Goal: Task Accomplishment & Management: Use online tool/utility

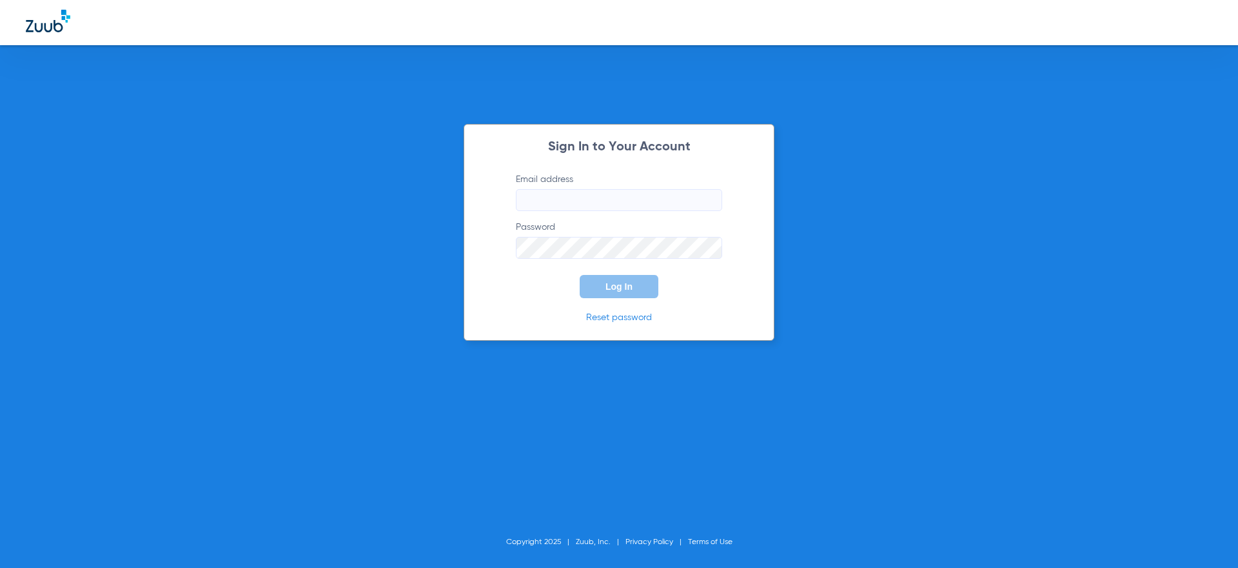
click at [370, 323] on div "Sign In to Your Account Email address Password Log In Reset password Copyright …" at bounding box center [619, 284] width 1238 height 568
click at [593, 204] on input "Email address" at bounding box center [619, 200] width 206 height 22
click at [1056, 98] on div "Sign In to Your Account Email address Password Log In Reset password Copyright …" at bounding box center [619, 284] width 1238 height 568
type input "[PERSON_NAME][EMAIL_ADDRESS][DOMAIN_NAME]"
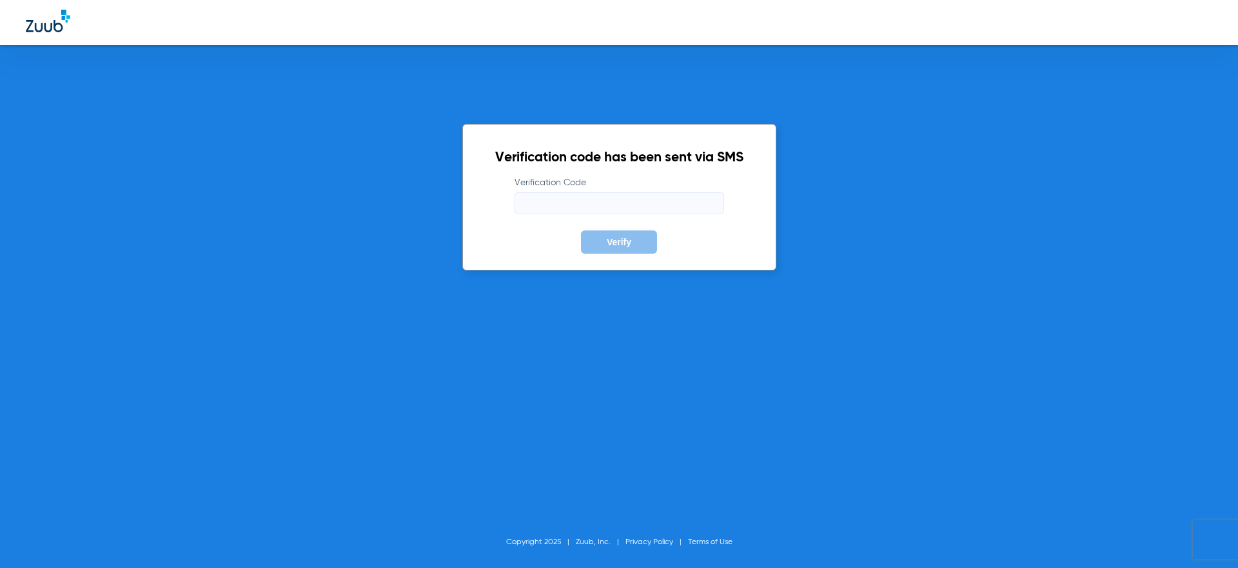
drag, startPoint x: 691, startPoint y: 194, endPoint x: 693, endPoint y: 205, distance: 11.1
click at [686, 205] on input "Verification Code" at bounding box center [620, 203] width 210 height 22
type input "323955"
click at [581, 230] on button "Verify" at bounding box center [619, 241] width 76 height 23
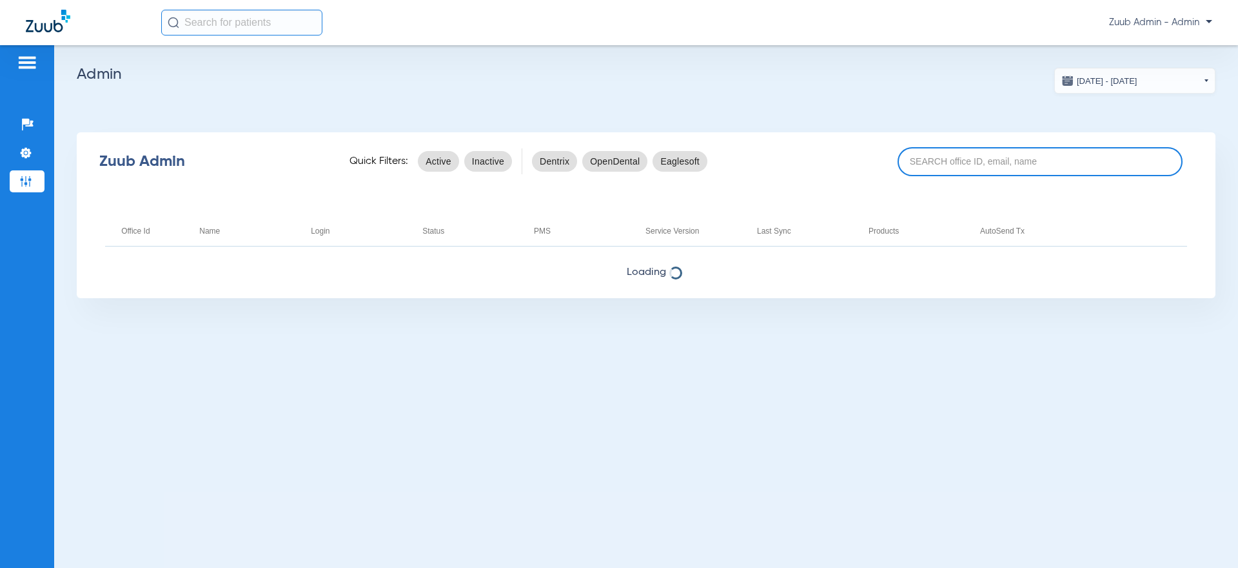
click at [956, 164] on input at bounding box center [1040, 161] width 285 height 29
type input "3003"
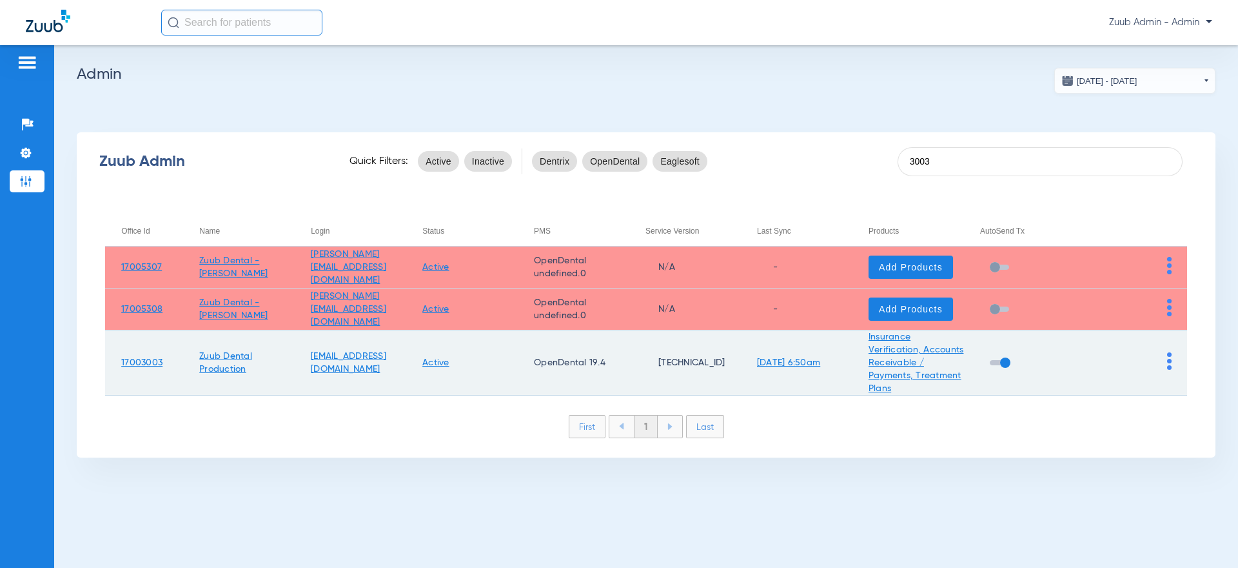
click at [1167, 359] on img at bounding box center [1169, 360] width 5 height 17
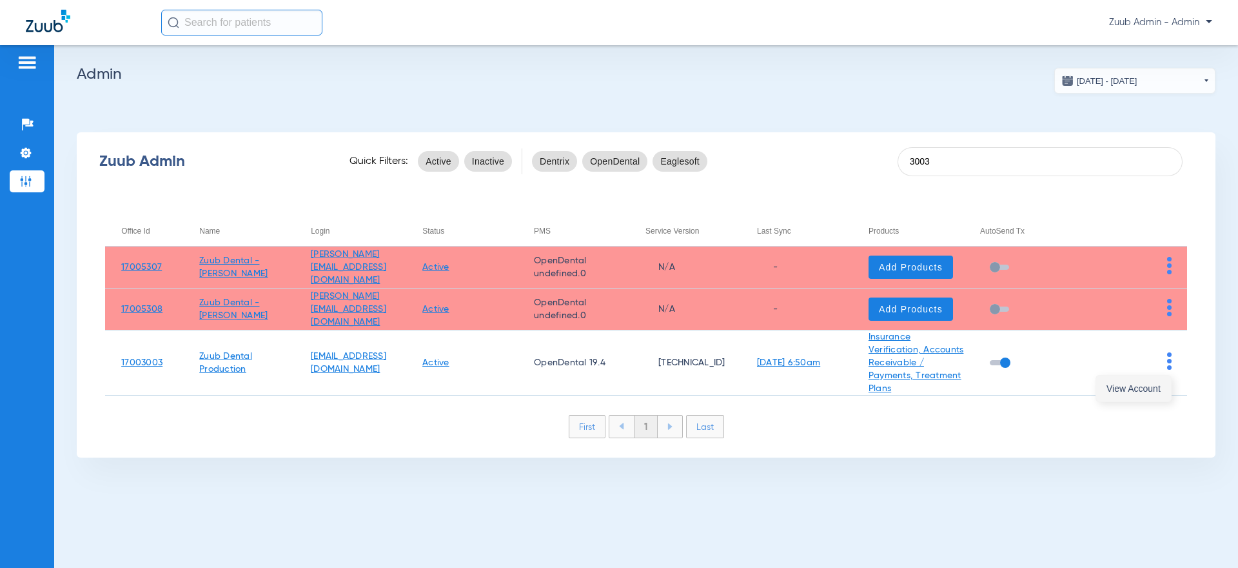
click at [1139, 391] on span "View Account" at bounding box center [1134, 388] width 54 height 9
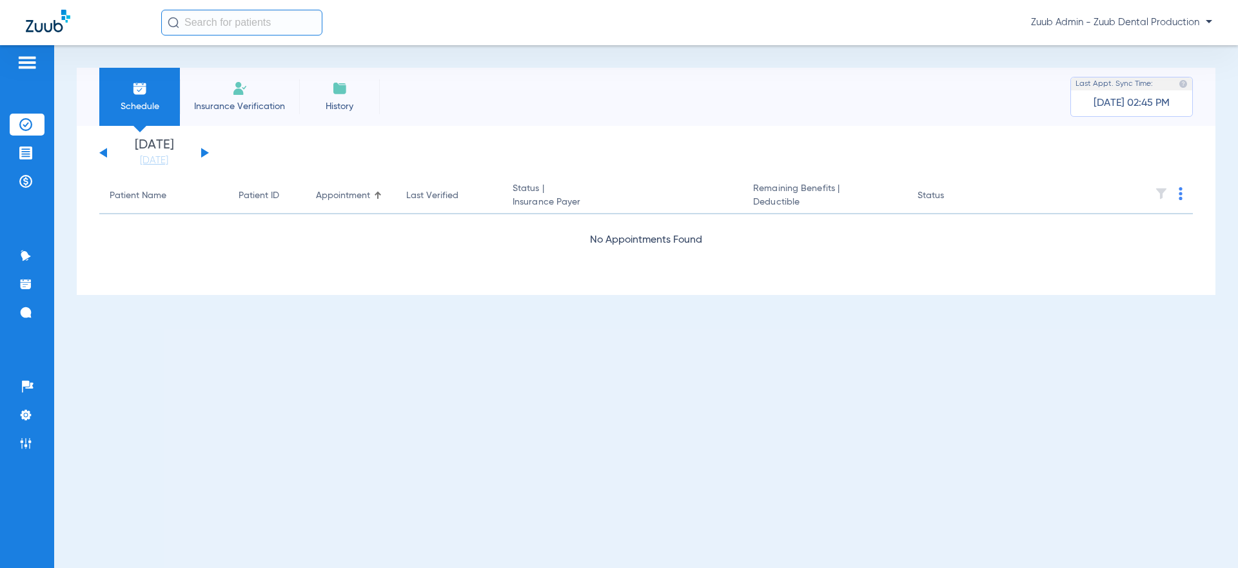
click at [104, 150] on button at bounding box center [103, 153] width 8 height 10
click at [104, 151] on button at bounding box center [103, 153] width 8 height 10
click at [104, 150] on button at bounding box center [103, 153] width 8 height 10
click at [104, 152] on button at bounding box center [103, 153] width 8 height 10
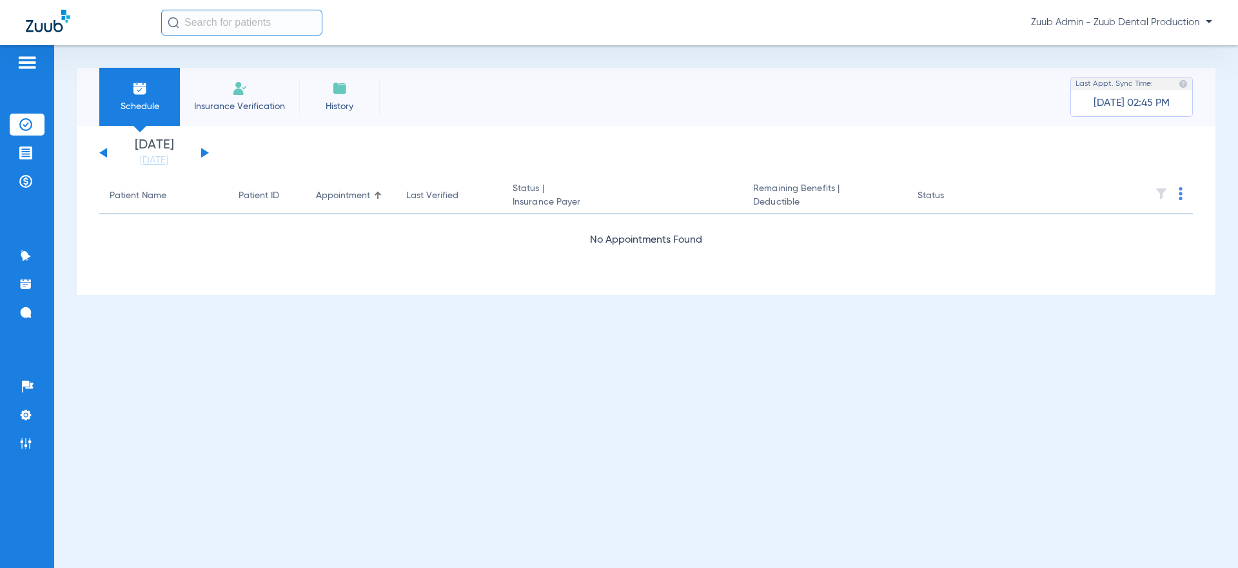
click at [104, 152] on button at bounding box center [103, 153] width 8 height 10
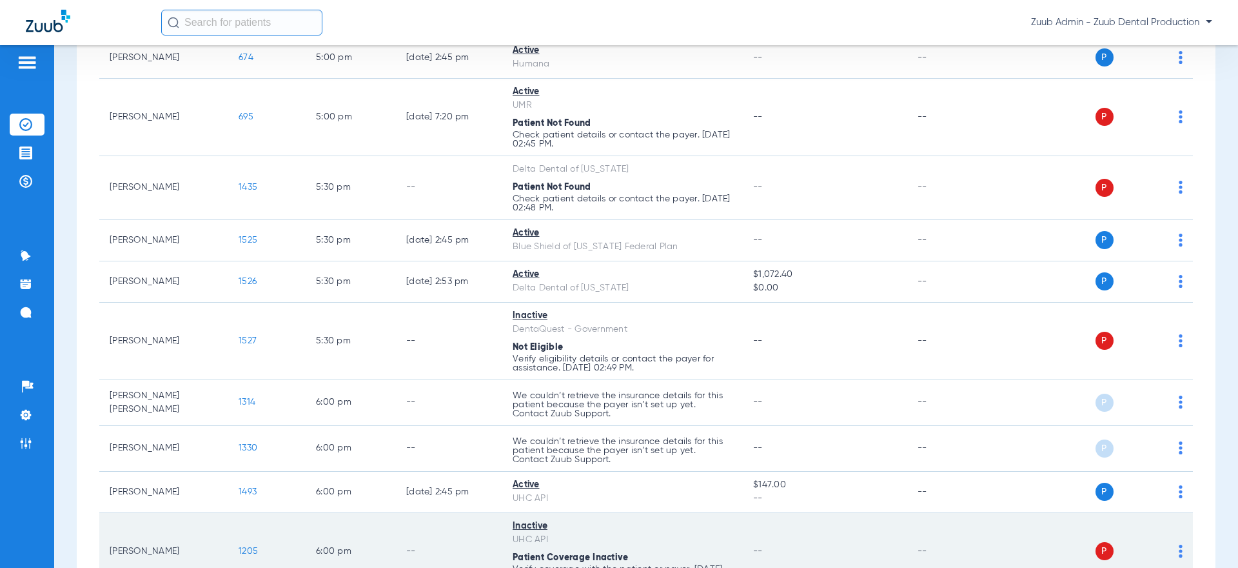
scroll to position [4861, 0]
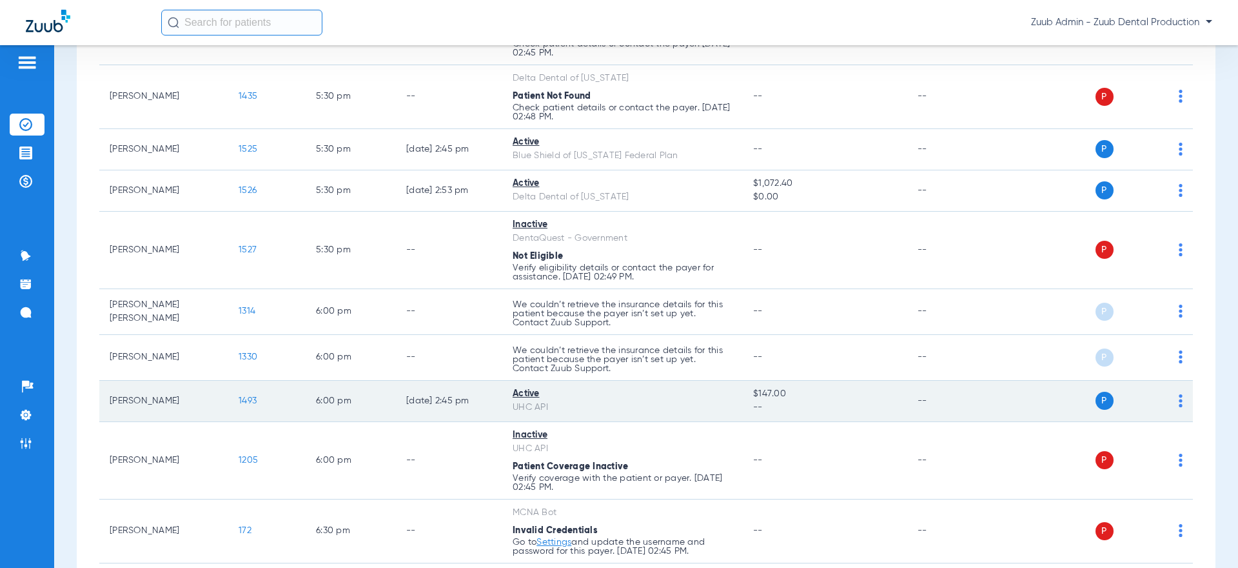
click at [1176, 399] on div "P S" at bounding box center [1088, 400] width 189 height 18
click at [1176, 400] on div "P S" at bounding box center [1088, 400] width 189 height 18
click at [1176, 402] on div "P S" at bounding box center [1088, 400] width 189 height 18
click at [1180, 399] on img at bounding box center [1181, 400] width 4 height 13
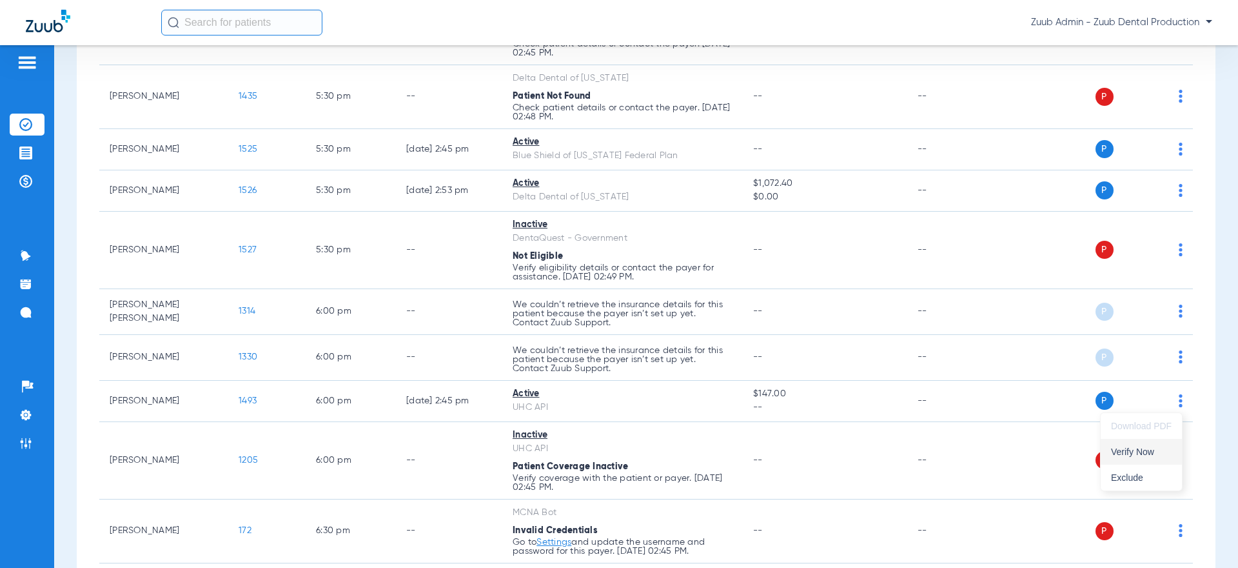
click at [1151, 444] on button "Verify Now" at bounding box center [1141, 452] width 81 height 26
